Goal: Check status

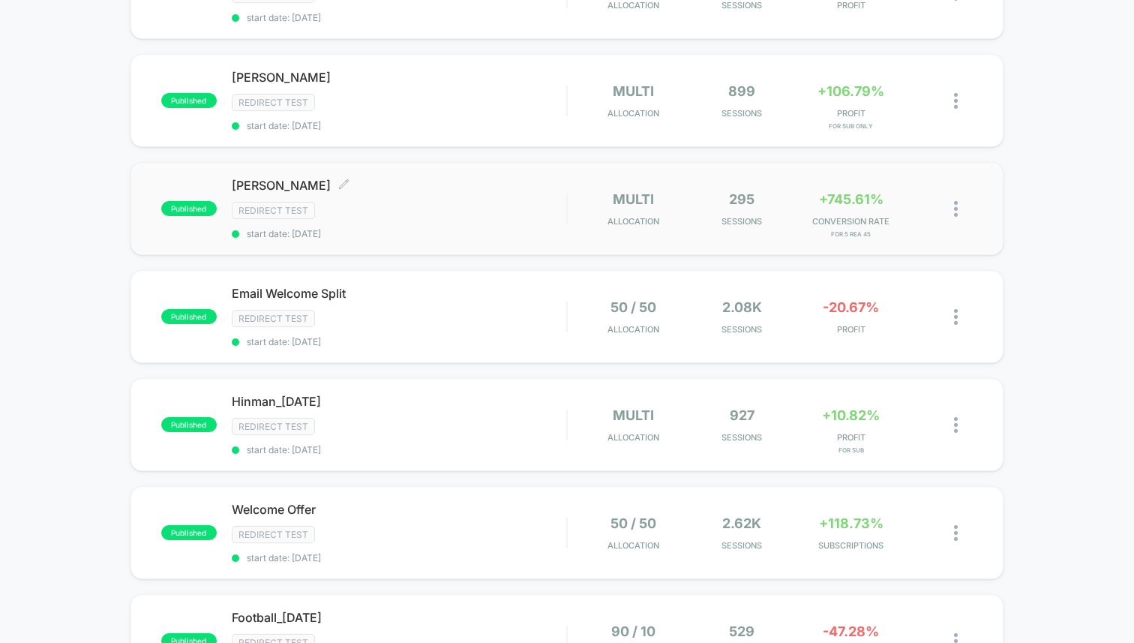
scroll to position [342, 0]
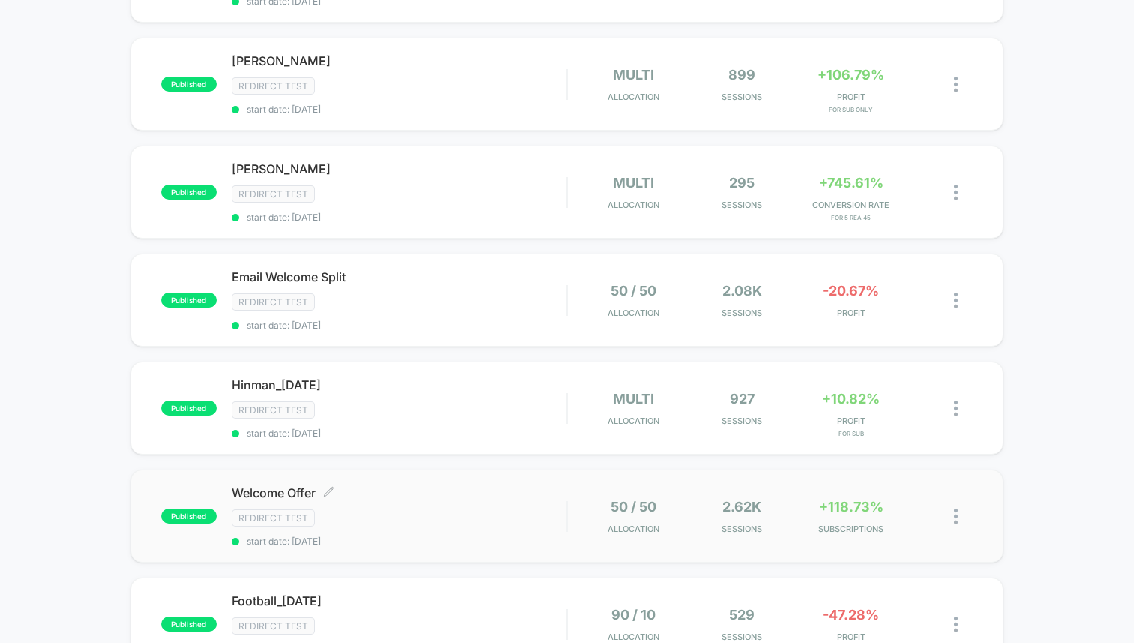
click at [382, 535] on span "start date: [DATE]" at bounding box center [399, 540] width 334 height 11
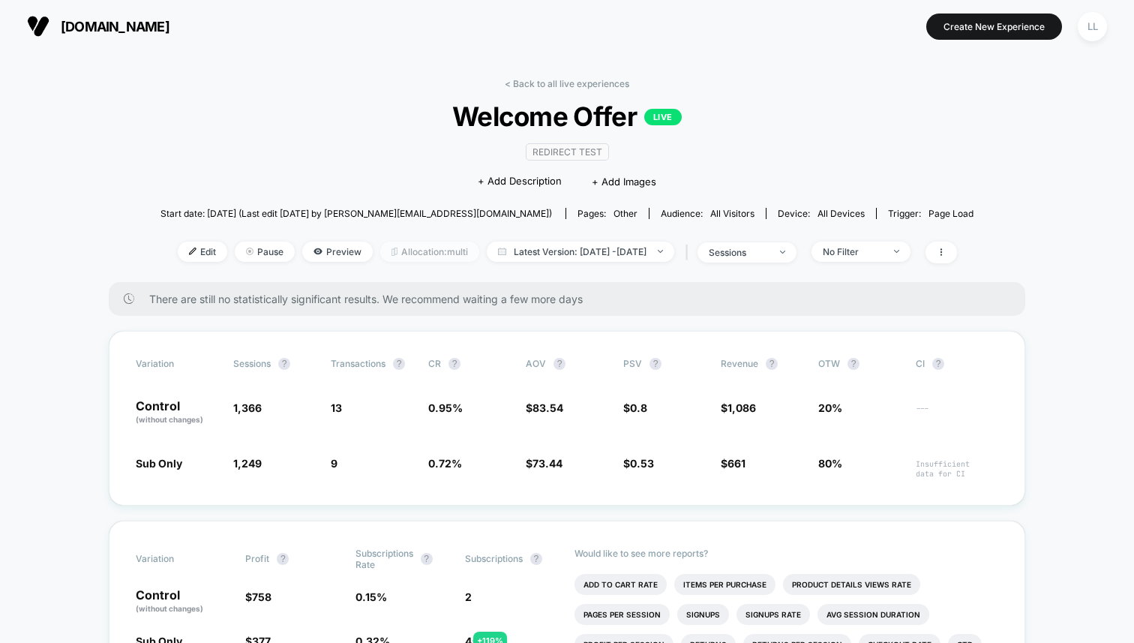
click at [395, 246] on span "Allocation: multi" at bounding box center [429, 251] width 99 height 20
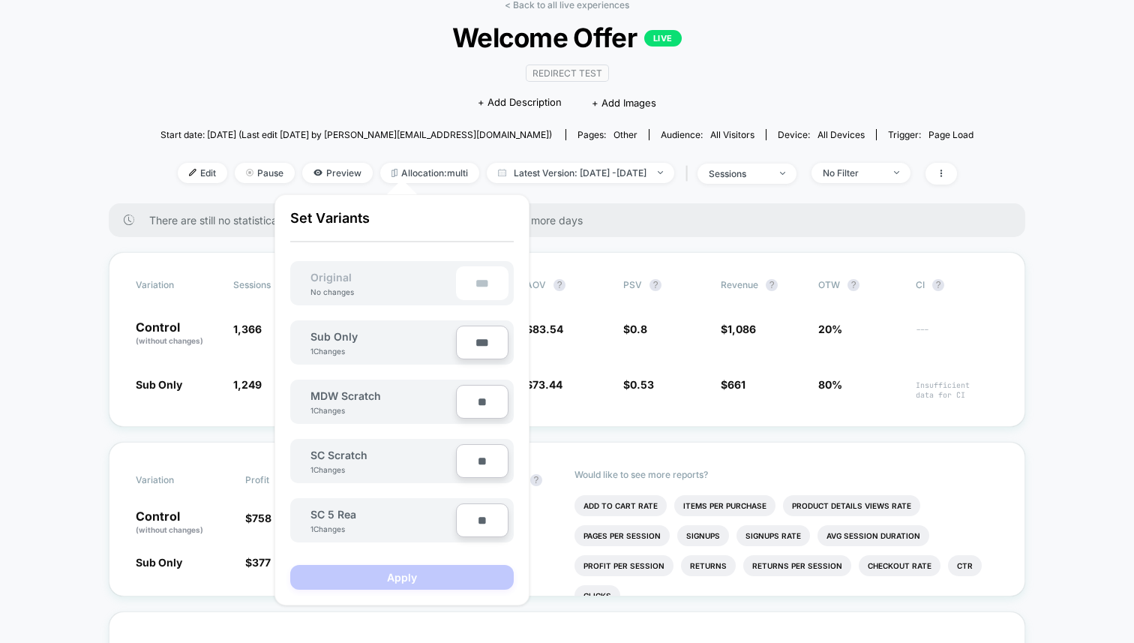
scroll to position [103, 0]
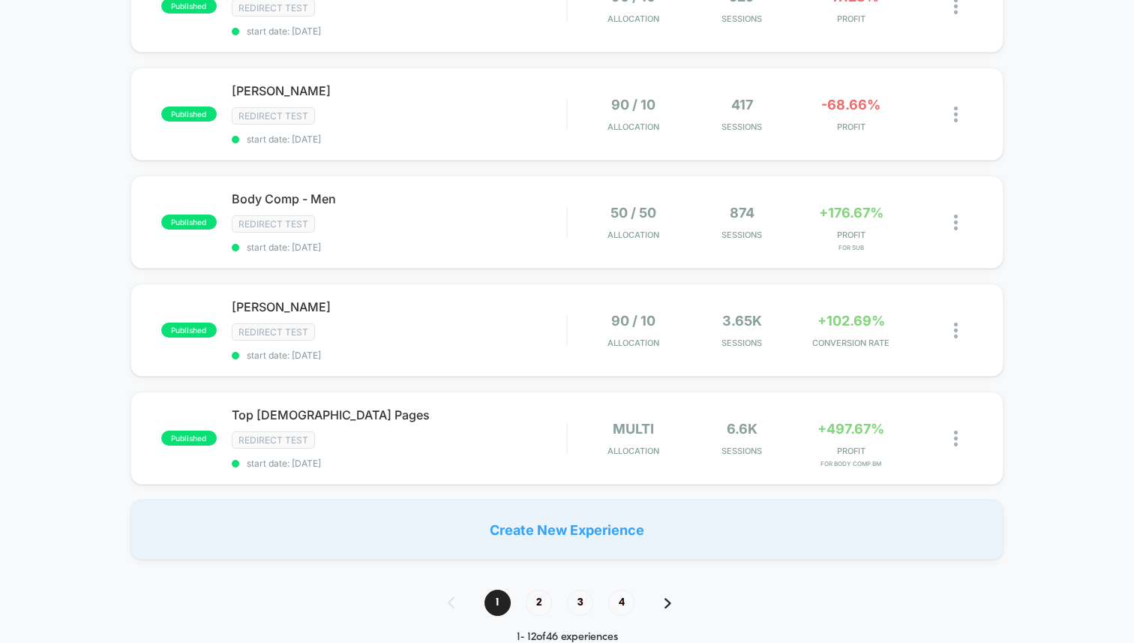
scroll to position [1325, 0]
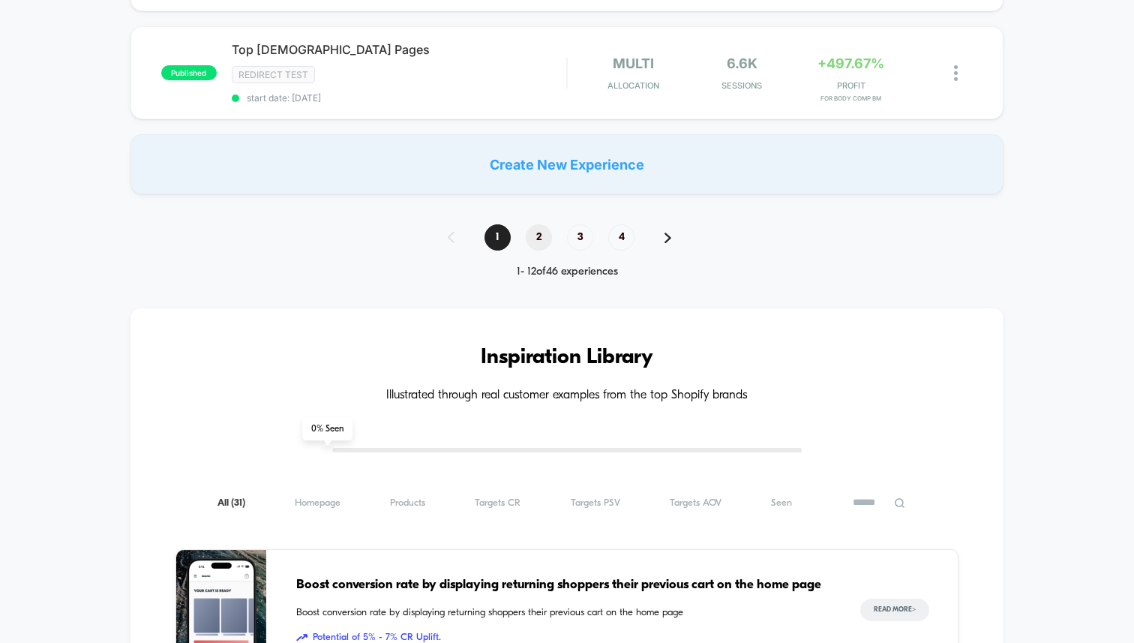
click at [544, 224] on span "2" at bounding box center [539, 237] width 26 height 26
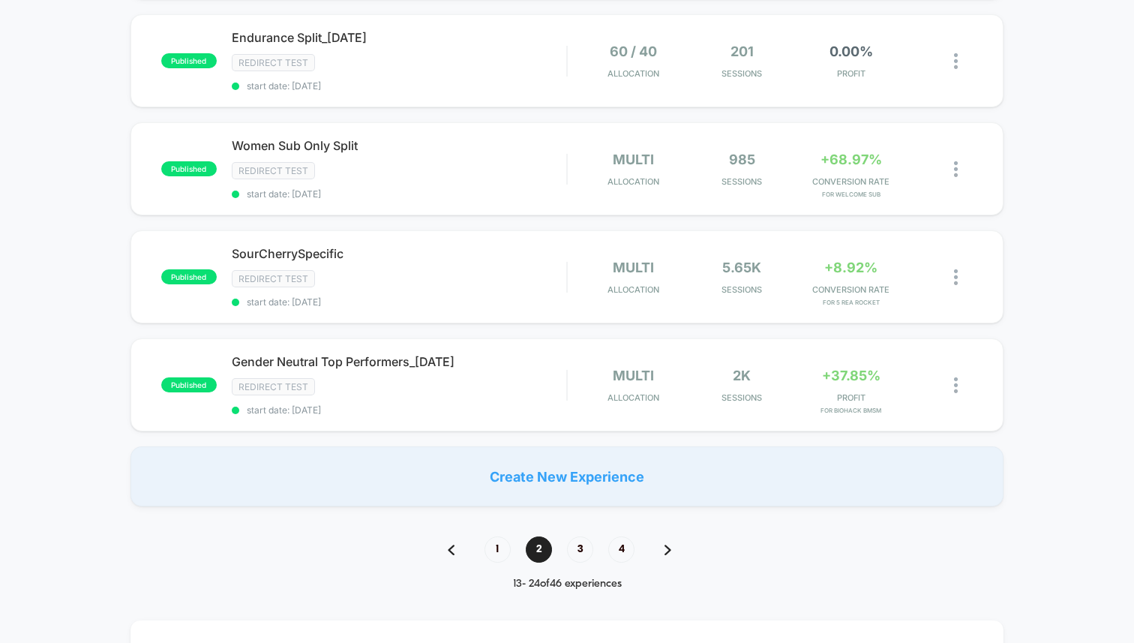
scroll to position [1014, 0]
click at [422, 376] on div "Redirect Test" at bounding box center [399, 384] width 334 height 17
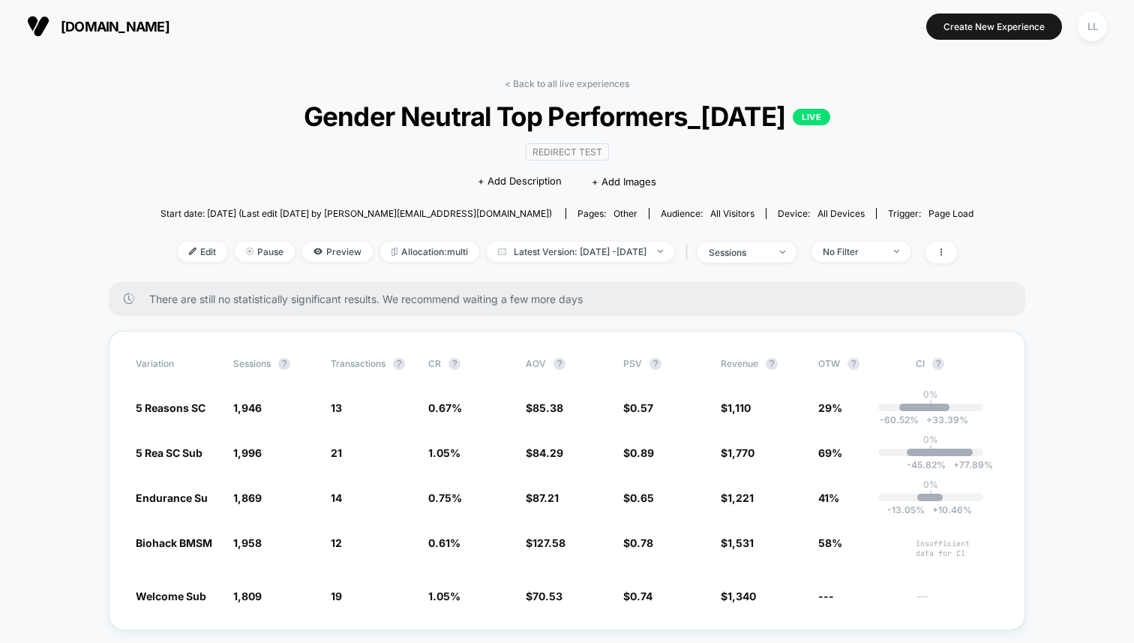
click at [390, 264] on div "< Back to all live experiences Gender Neutral Top Performers_[DATE] LIVE Redire…" at bounding box center [566, 180] width 813 height 204
click at [390, 255] on span "Allocation: multi" at bounding box center [429, 251] width 99 height 20
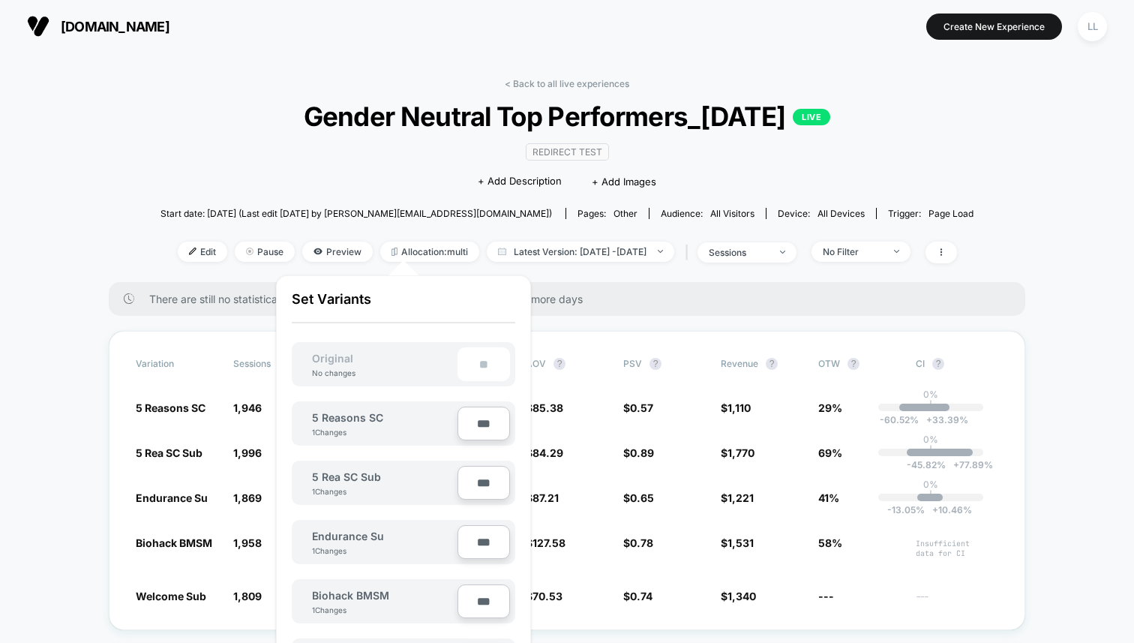
click at [394, 181] on div "Redirect Test Click to edit experience details + Add Description + Add Images" at bounding box center [566, 166] width 487 height 68
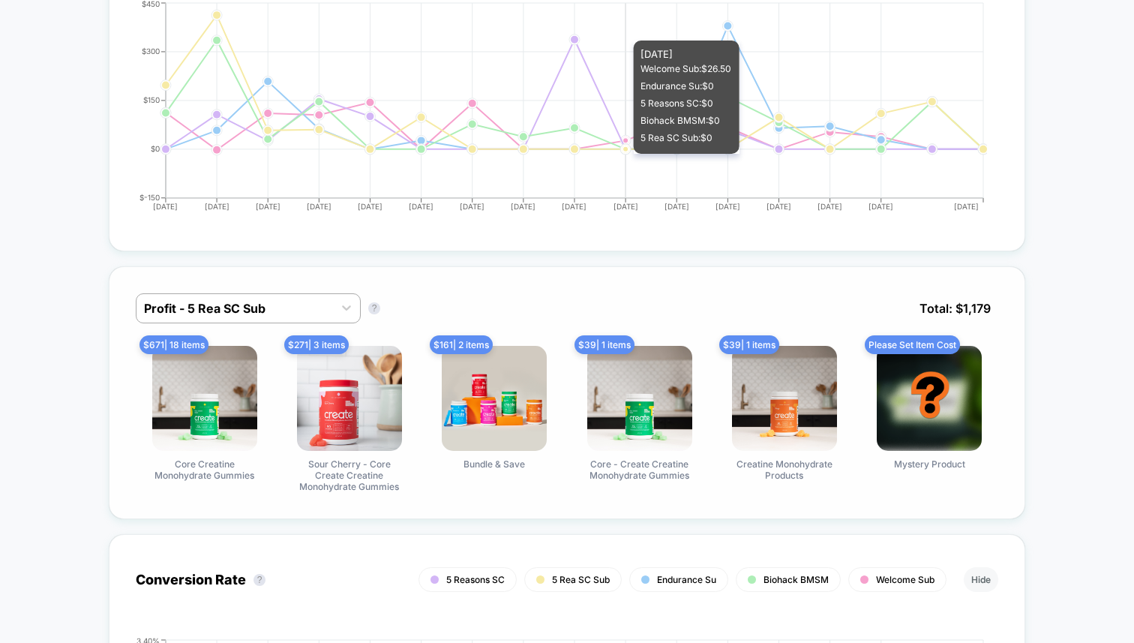
scroll to position [1164, 0]
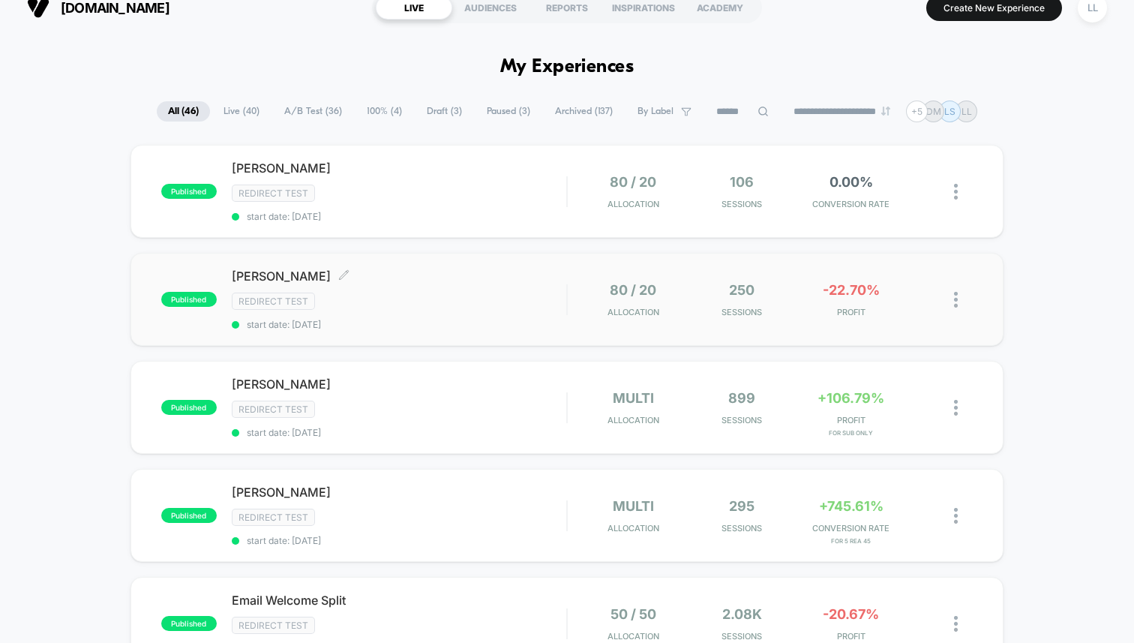
scroll to position [30, 0]
